Goal: Information Seeking & Learning: Learn about a topic

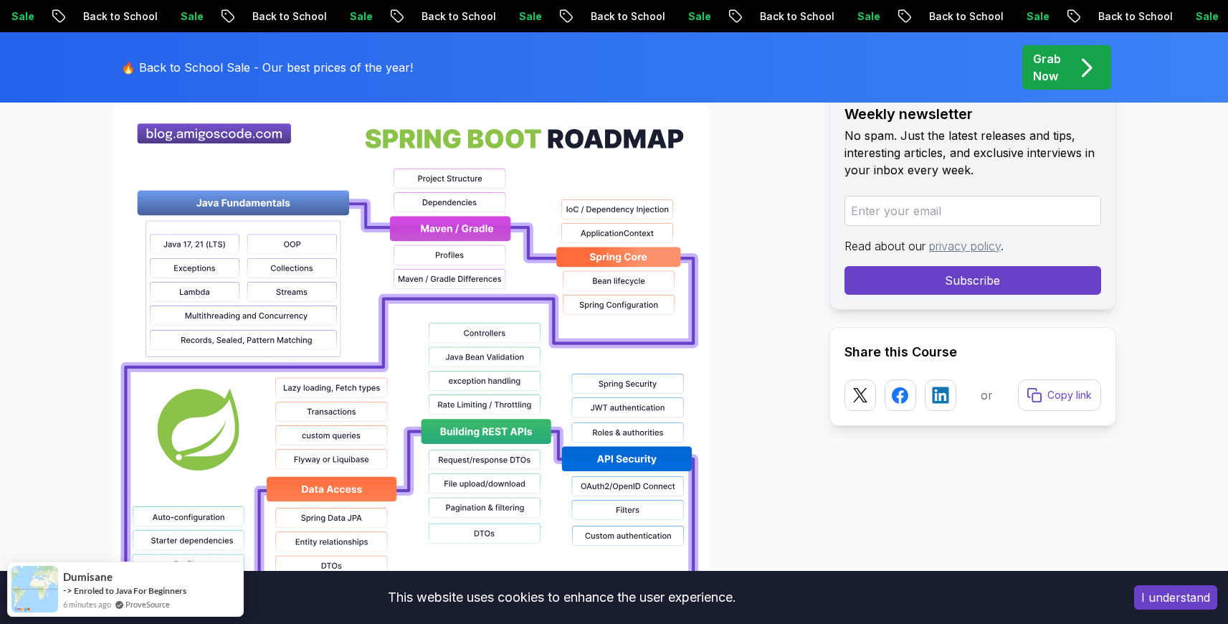
scroll to position [1100, 0]
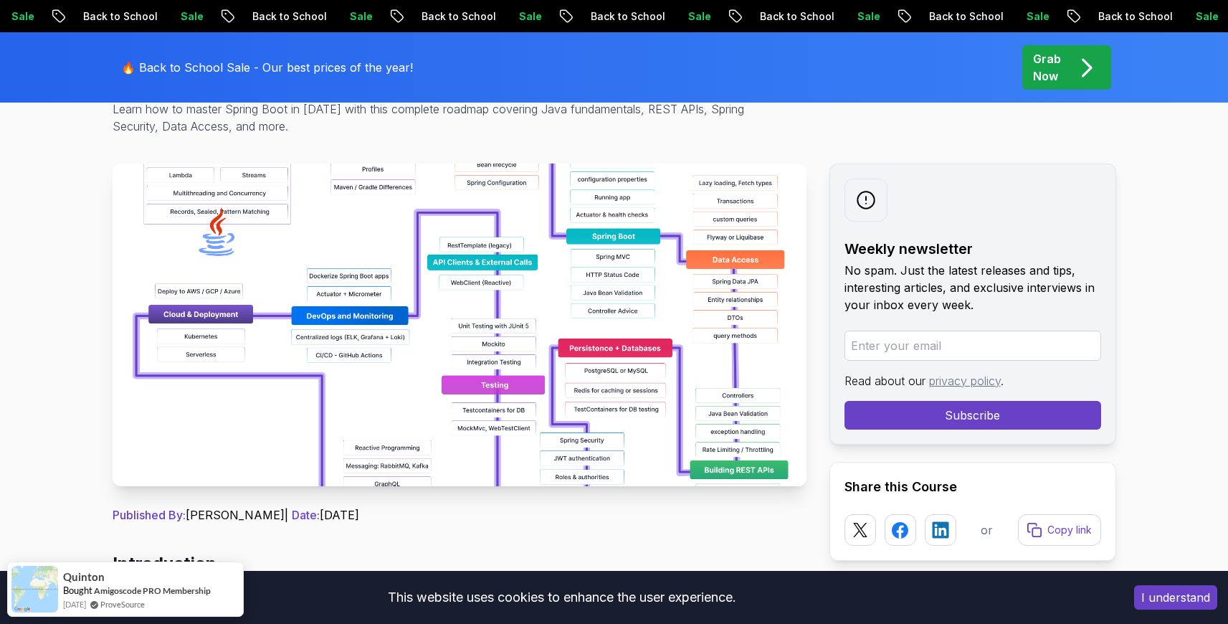
scroll to position [196, 0]
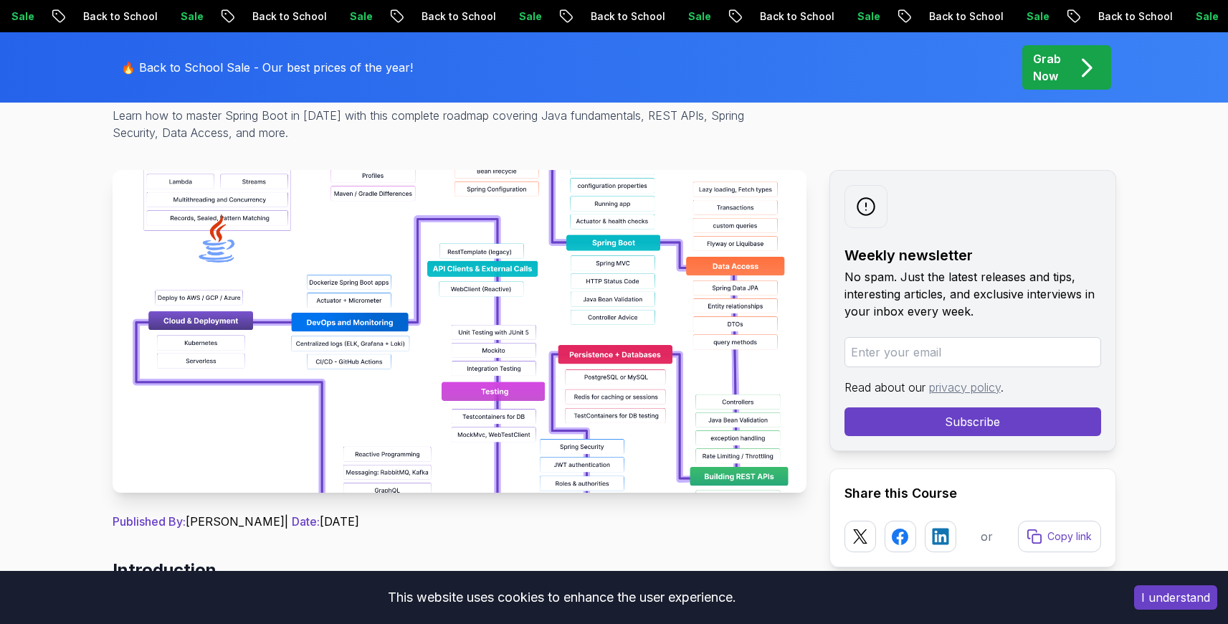
click at [553, 313] on img at bounding box center [460, 331] width 694 height 323
click at [527, 305] on img at bounding box center [460, 331] width 694 height 323
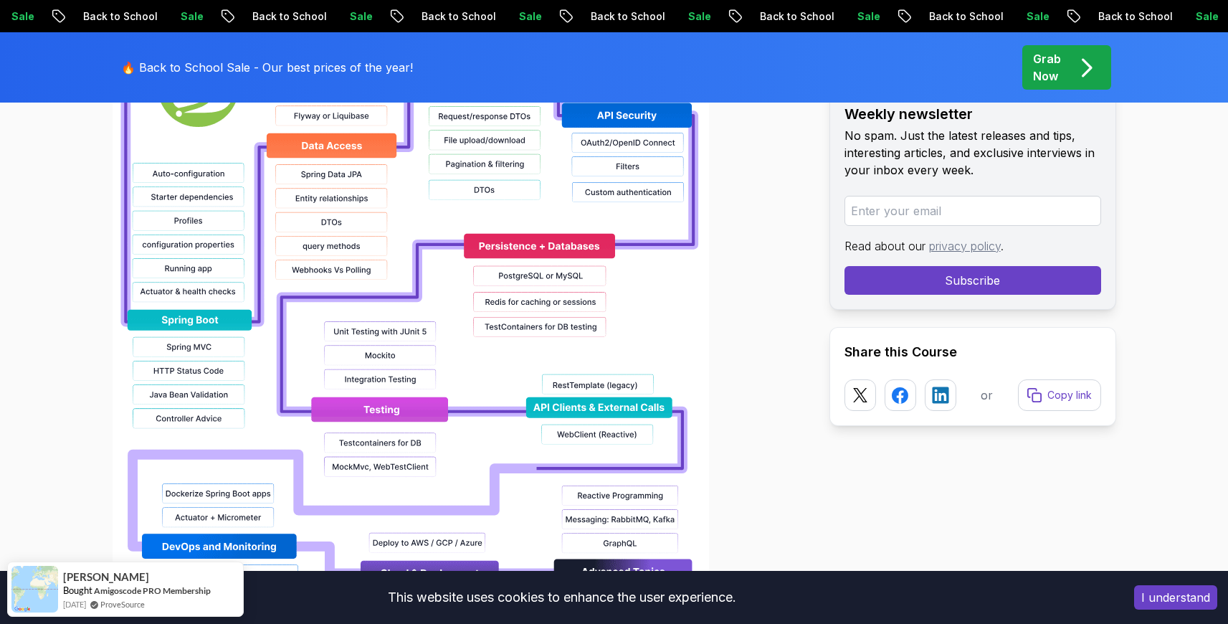
scroll to position [1700, 0]
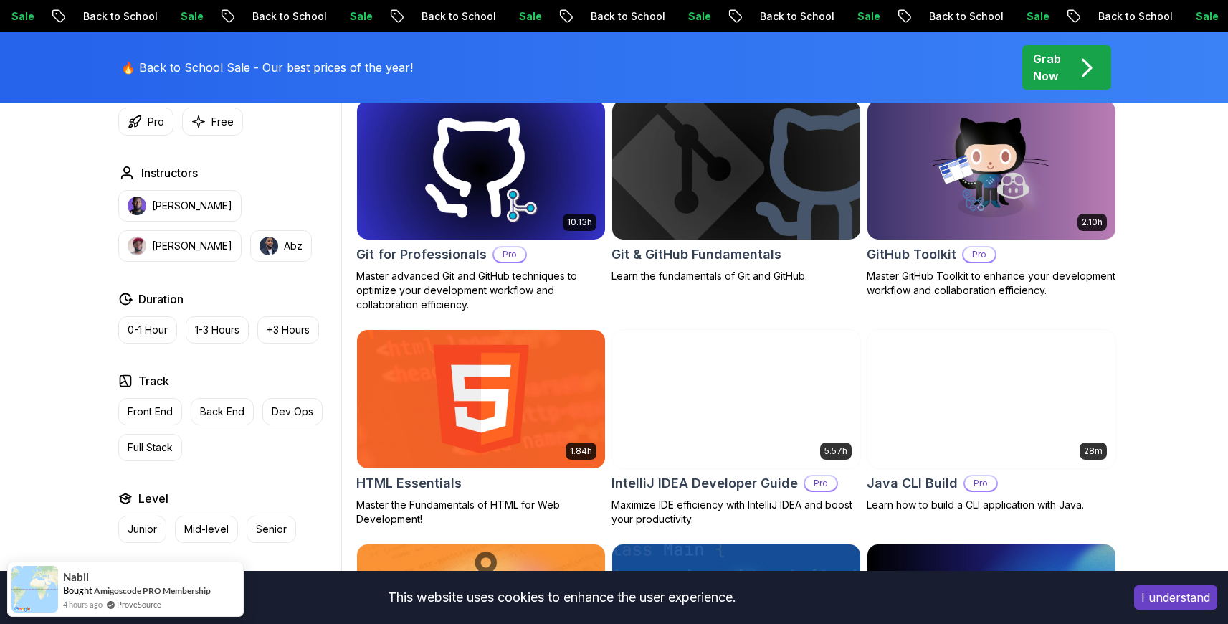
scroll to position [2097, 0]
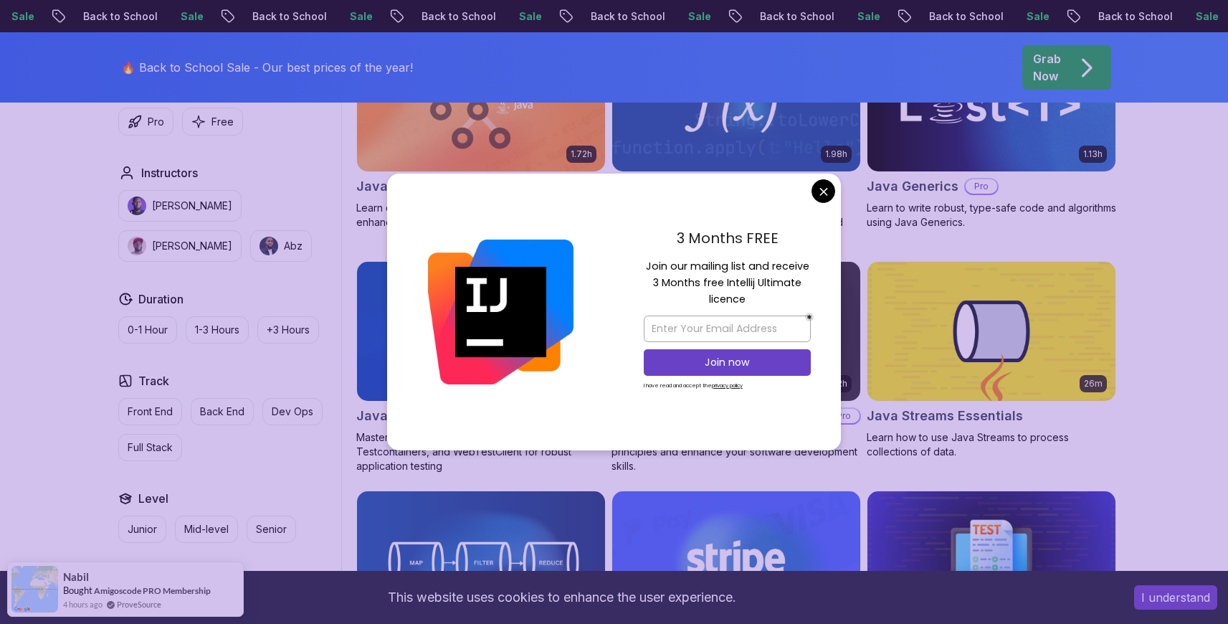
click at [815, 189] on body "Sale Back to School Sale Back to School Sale Back to School Sale Back to School…" at bounding box center [614, 495] width 1228 height 5185
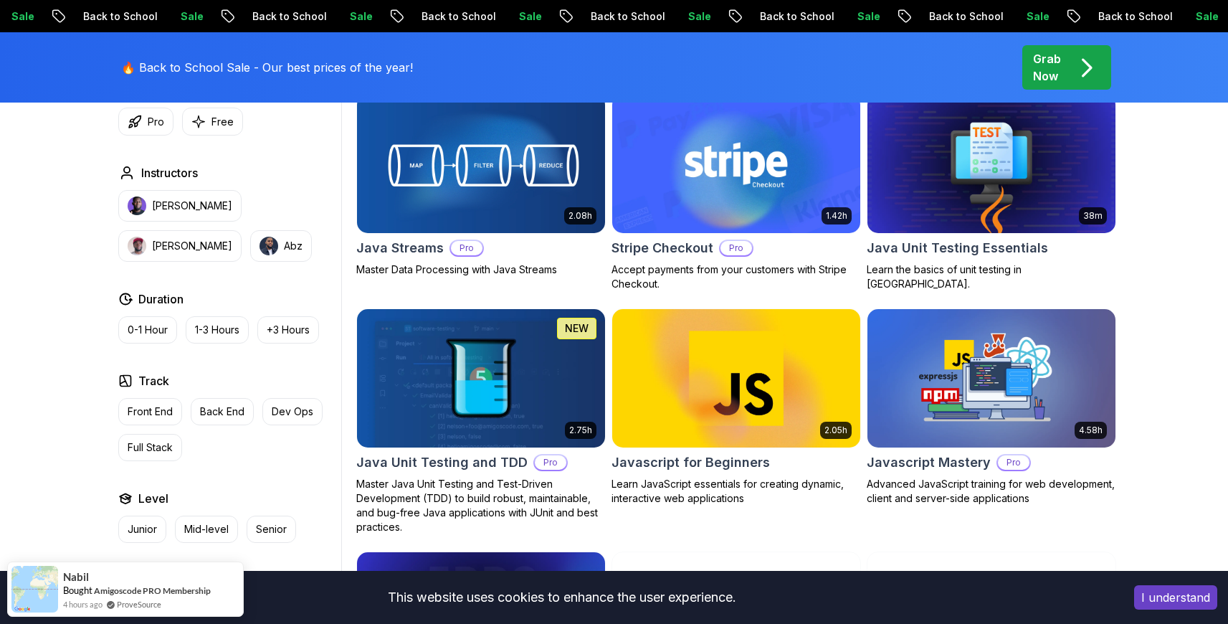
scroll to position [2509, 0]
